Goal: Find contact information: Find contact information

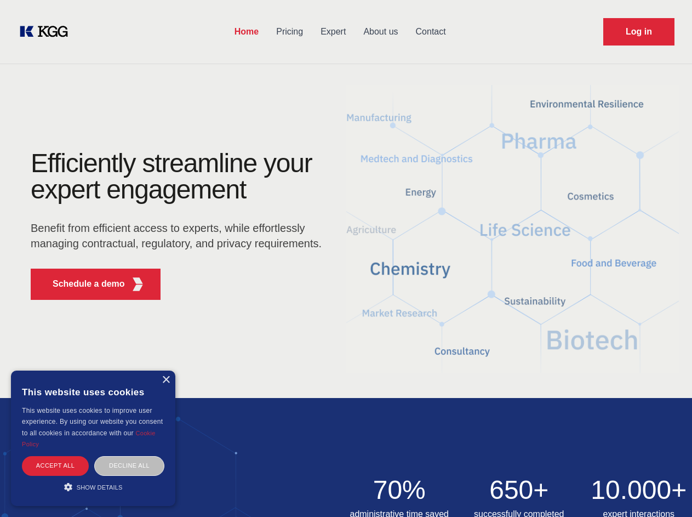
click at [346, 258] on div "Efficiently streamline your expert engagement Benefit from efficient access to …" at bounding box center [179, 229] width 333 height 158
click at [82, 284] on p "Schedule a demo" at bounding box center [89, 283] width 72 height 13
click at [165, 380] on div "× This website uses cookies This website uses cookies to improve user experienc…" at bounding box center [93, 437] width 164 height 135
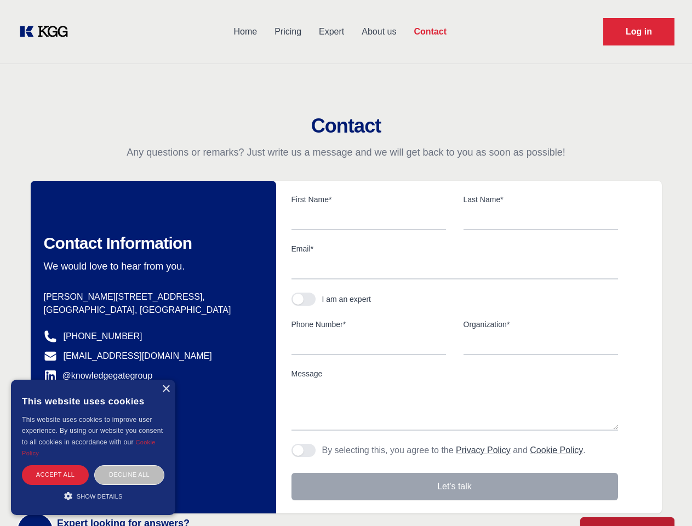
click at [55, 465] on div "Accept all" at bounding box center [55, 474] width 67 height 19
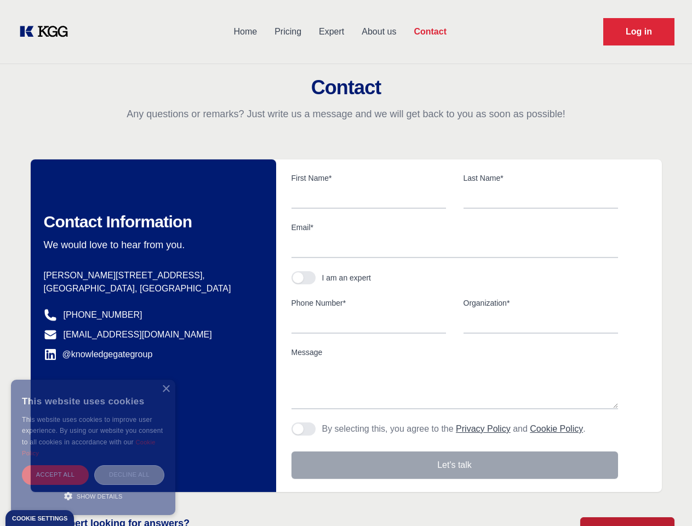
click at [129, 465] on div "Decline all" at bounding box center [129, 474] width 70 height 19
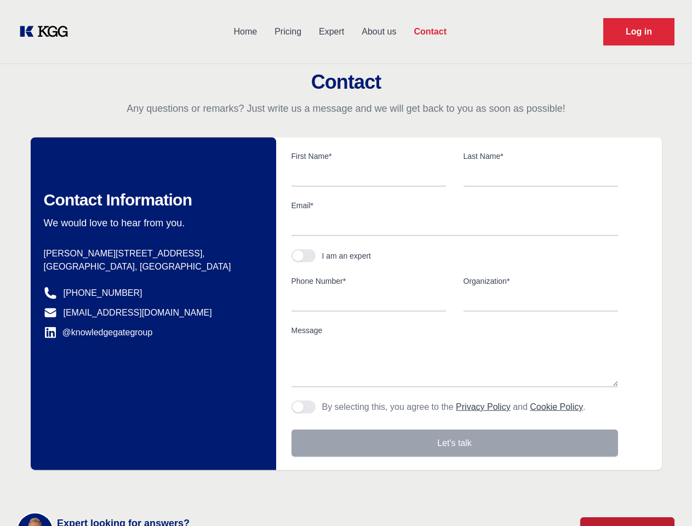
click at [93, 487] on main "Contact Any questions or remarks? Just write us a message and we will get back …" at bounding box center [346, 285] width 692 height 570
